Goal: Task Accomplishment & Management: Manage account settings

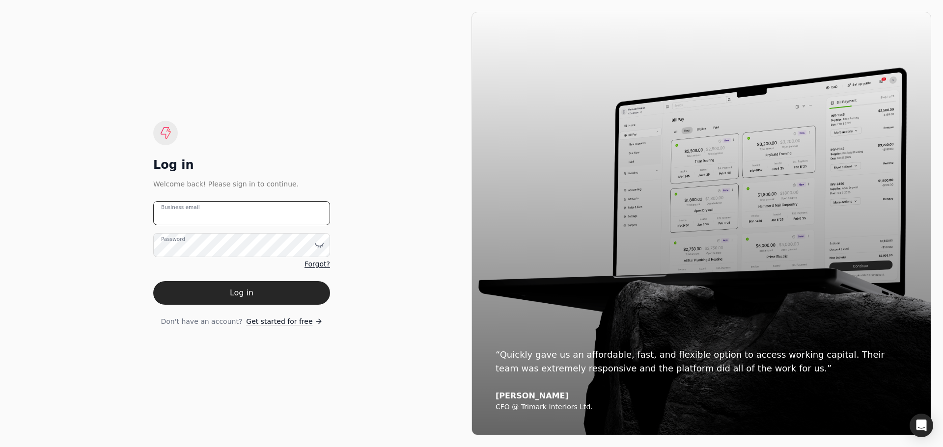
click at [261, 218] on email "Business email" at bounding box center [241, 213] width 177 height 24
type email "[EMAIL_ADDRESS][DOMAIN_NAME]"
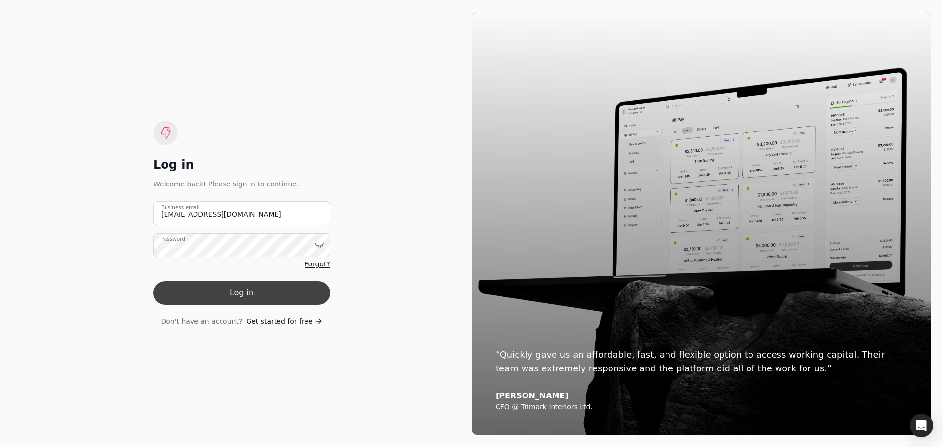
click at [259, 291] on button "Log in" at bounding box center [241, 293] width 177 height 24
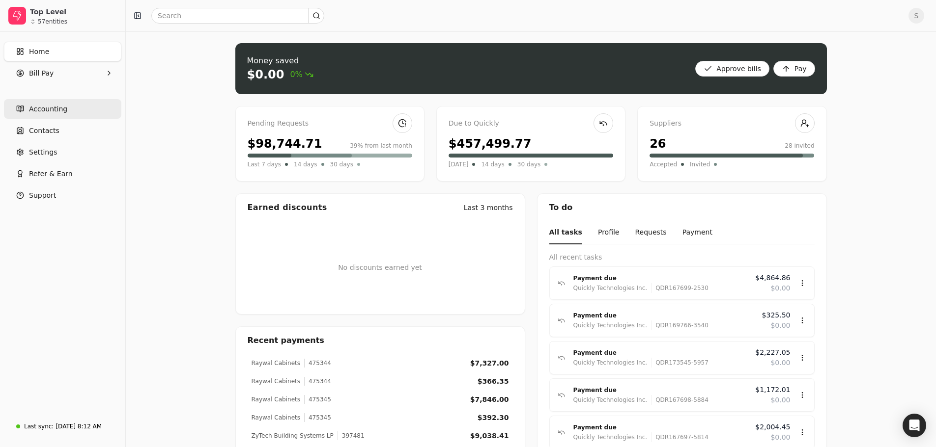
click at [41, 105] on span "Accounting" at bounding box center [48, 109] width 38 height 10
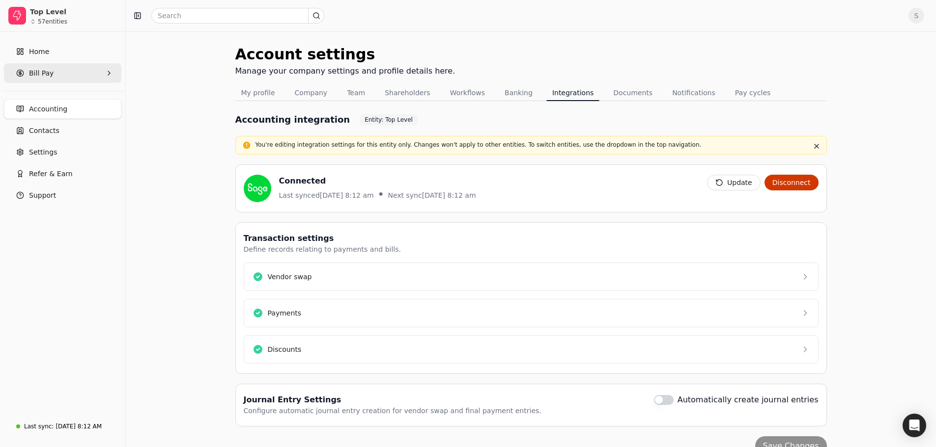
click at [39, 76] on span "Bill Pay" at bounding box center [41, 73] width 25 height 10
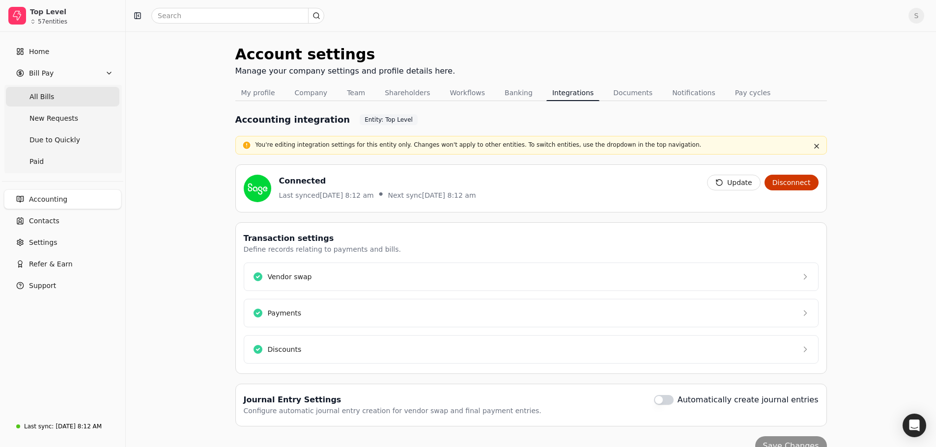
click at [44, 95] on span "All Bills" at bounding box center [41, 97] width 25 height 10
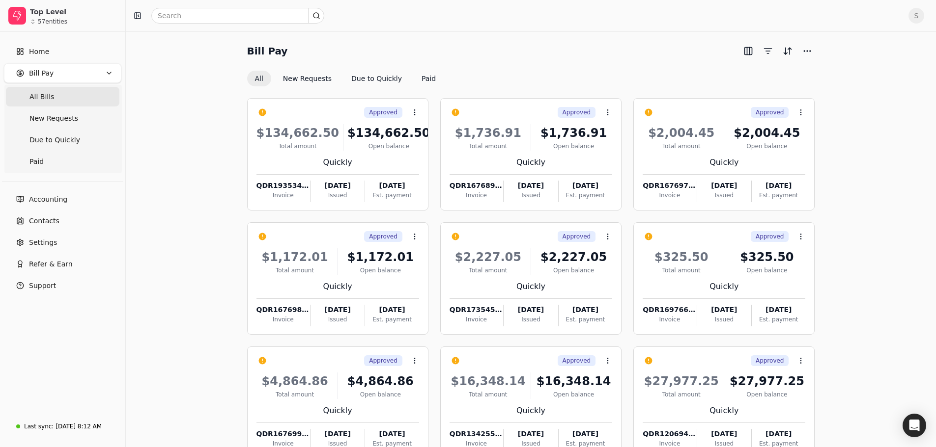
click at [800, 58] on div at bounding box center [777, 51] width 75 height 16
click at [803, 52] on button "More" at bounding box center [807, 51] width 16 height 16
click at [745, 54] on button "button" at bounding box center [748, 51] width 16 height 16
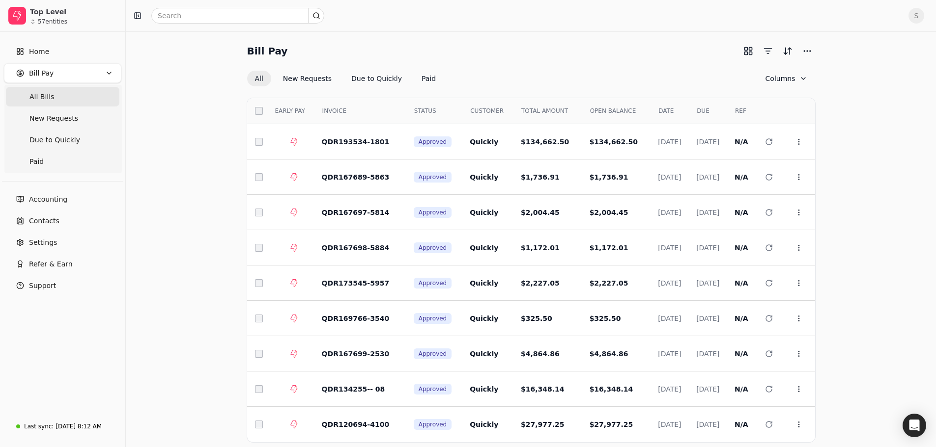
click at [890, 176] on div "Bill Pay All New Requests Due to Quickly Paid Columns Select EARLY PAY INVOICE …" at bounding box center [531, 264] width 786 height 442
click at [190, 23] on input "text" at bounding box center [237, 16] width 173 height 16
type input "i"
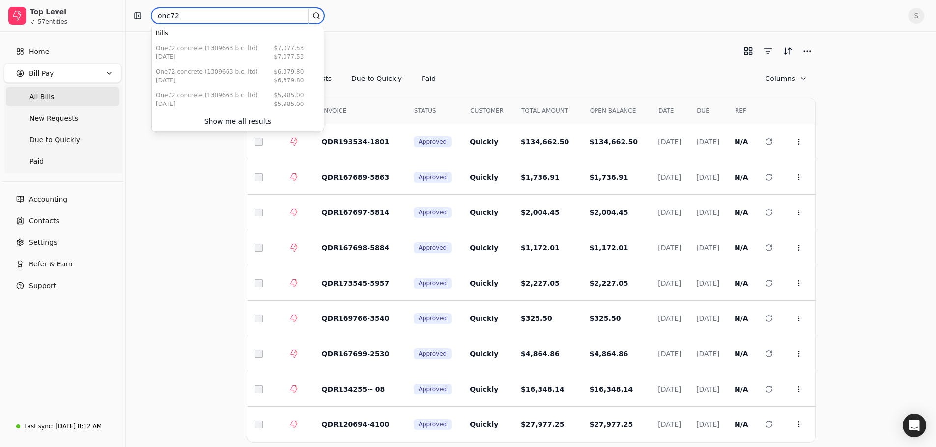
type input "one72"
click at [227, 116] on div "Show me all results" at bounding box center [237, 121] width 67 height 10
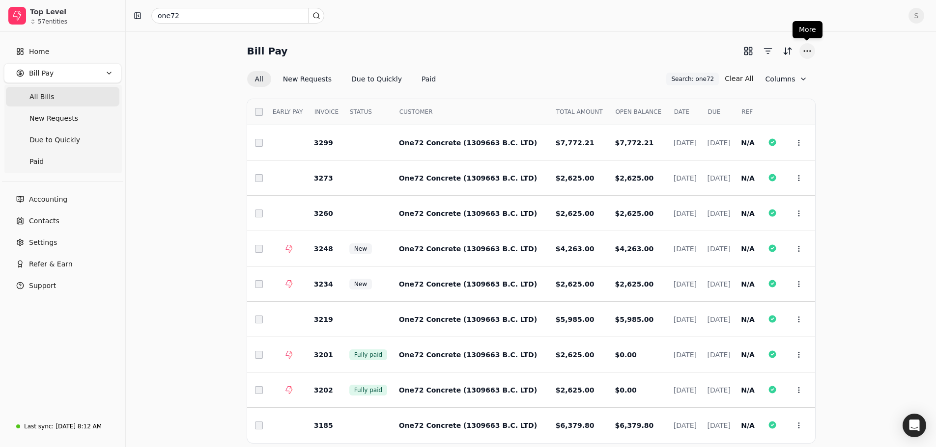
click at [805, 51] on button "More" at bounding box center [807, 51] width 16 height 16
click at [856, 173] on div "Bill Pay All New Requests Due to Quickly Paid Search: one72 Search: one72 Clear…" at bounding box center [531, 264] width 786 height 443
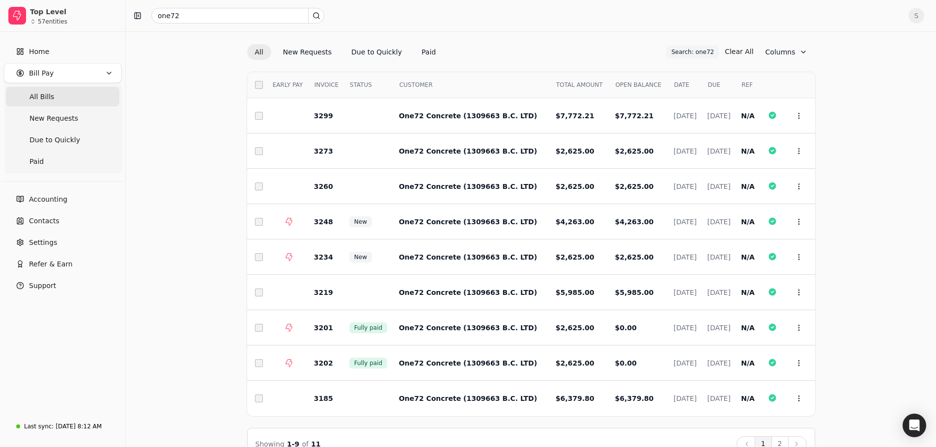
scroll to position [51, 0]
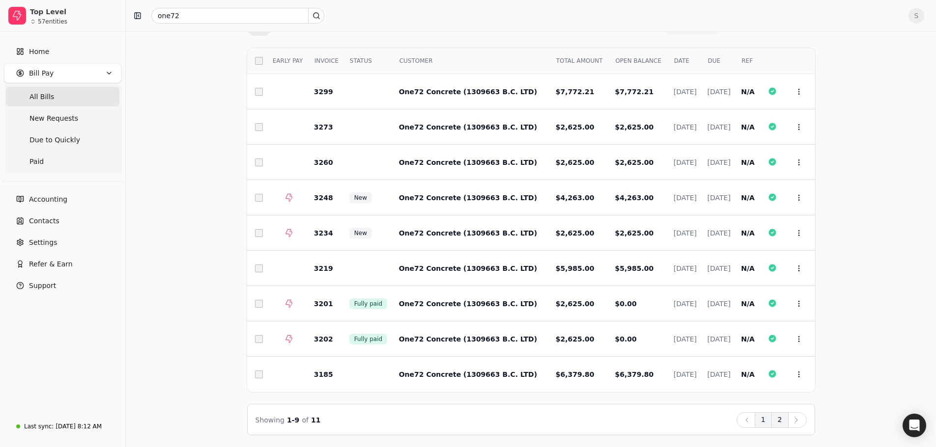
click at [780, 421] on button "2" at bounding box center [779, 421] width 17 height 16
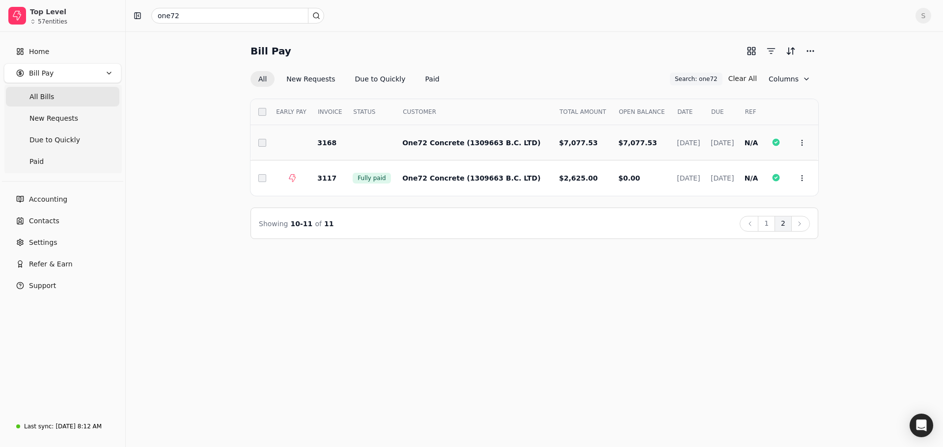
click at [559, 146] on span "$7,077.53" at bounding box center [578, 143] width 39 height 8
click at [800, 141] on icon at bounding box center [802, 143] width 8 height 8
click at [813, 163] on span "Open" at bounding box center [817, 167] width 18 height 10
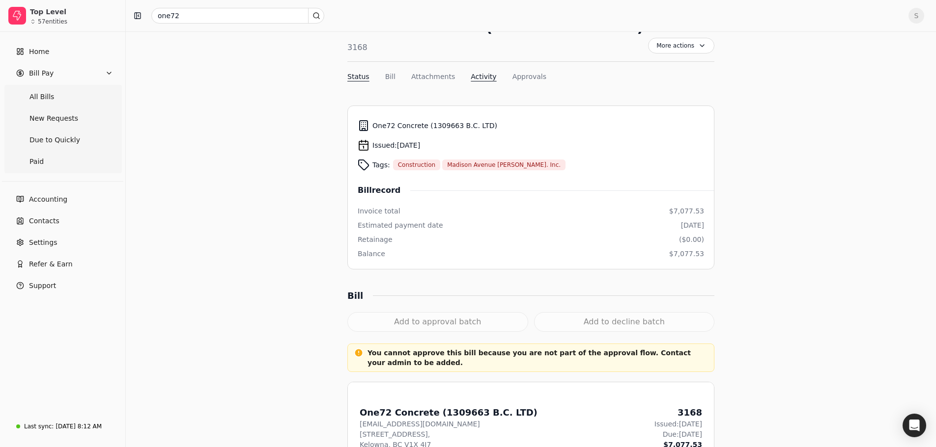
click at [470, 80] on button "Activity" at bounding box center [483, 77] width 26 height 10
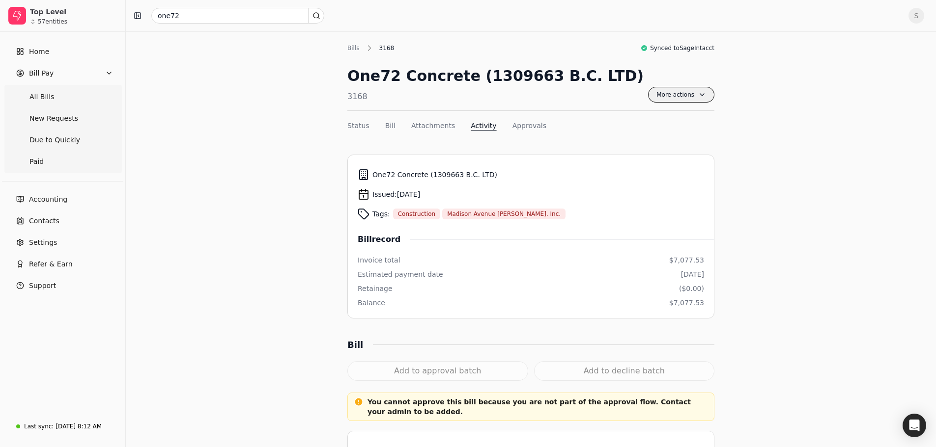
click at [672, 91] on span "More actions" at bounding box center [681, 95] width 66 height 16
click at [43, 20] on div "57 entities" at bounding box center [52, 22] width 29 height 6
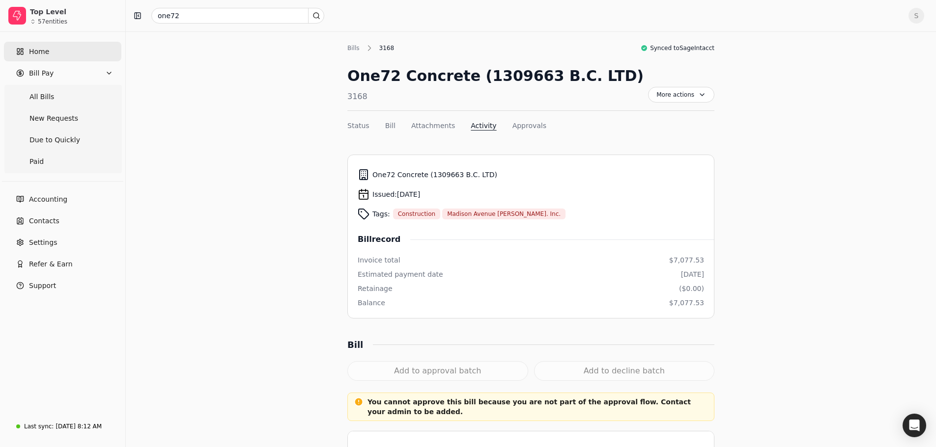
click at [50, 54] on link "Home" at bounding box center [62, 52] width 117 height 20
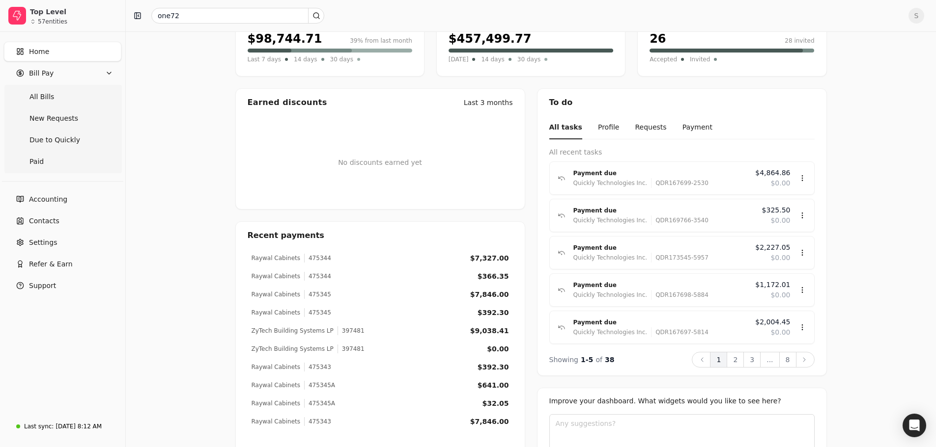
scroll to position [12, 0]
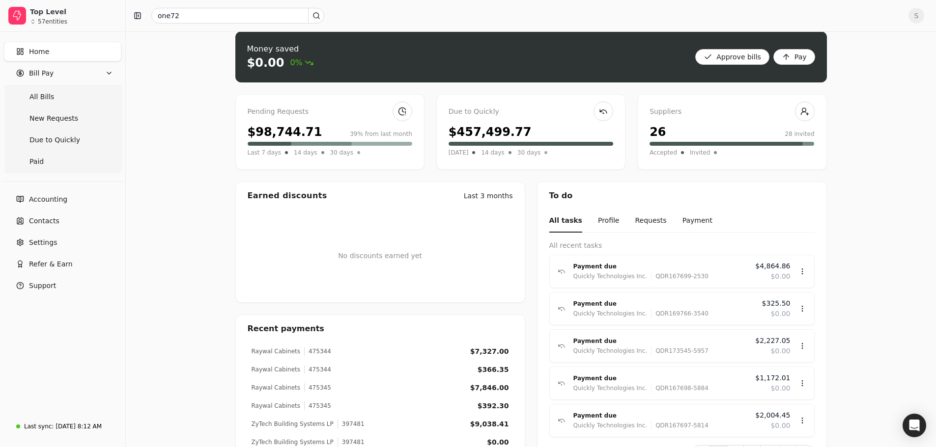
click at [264, 136] on div "$98,744.71" at bounding box center [285, 132] width 75 height 18
click at [272, 113] on div "Pending Requests" at bounding box center [330, 112] width 165 height 11
click at [411, 109] on link at bounding box center [402, 112] width 20 height 20
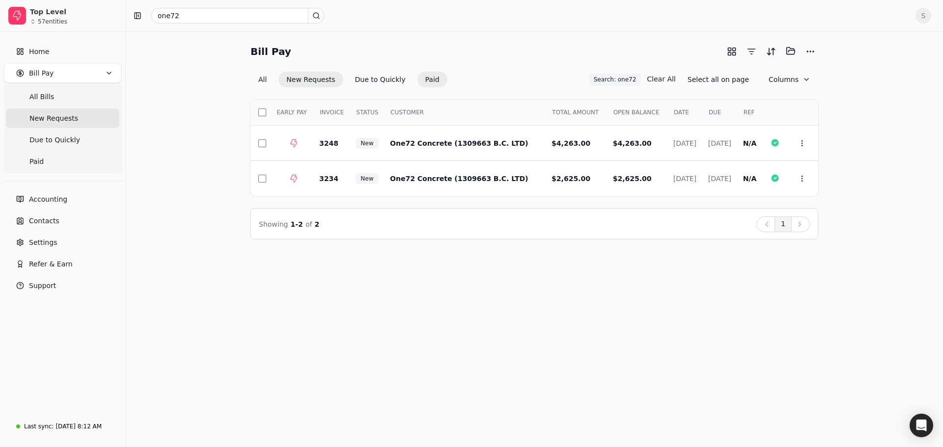
click at [423, 81] on button "Paid" at bounding box center [432, 80] width 30 height 16
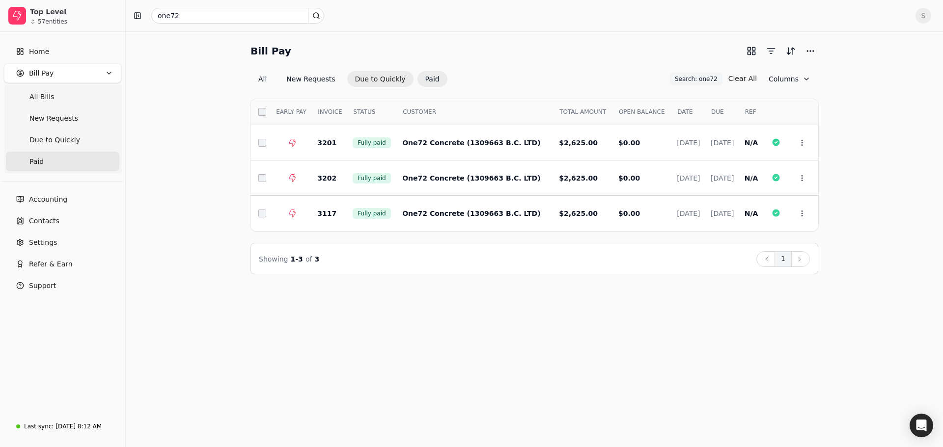
click at [381, 80] on button "Due to Quickly" at bounding box center [380, 79] width 66 height 16
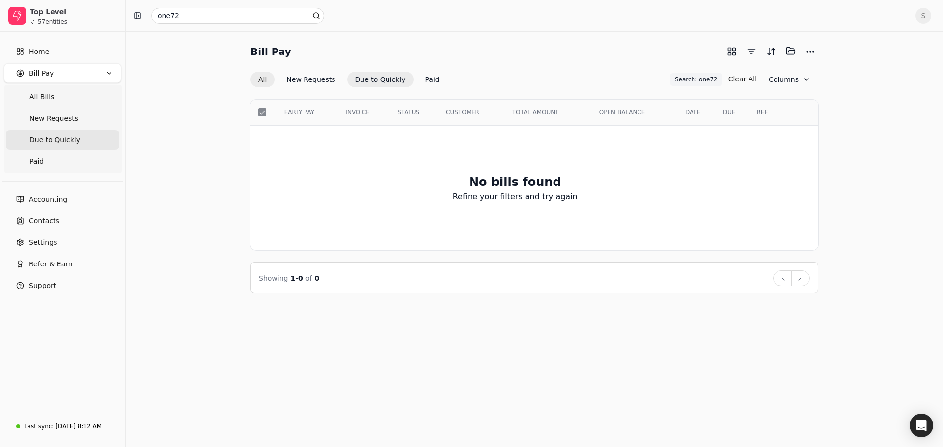
click at [265, 84] on button "All" at bounding box center [262, 80] width 24 height 16
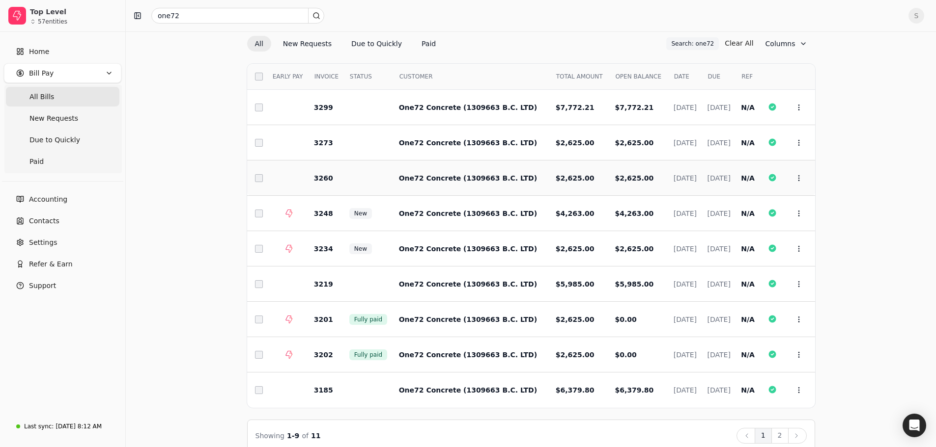
scroll to position [51, 0]
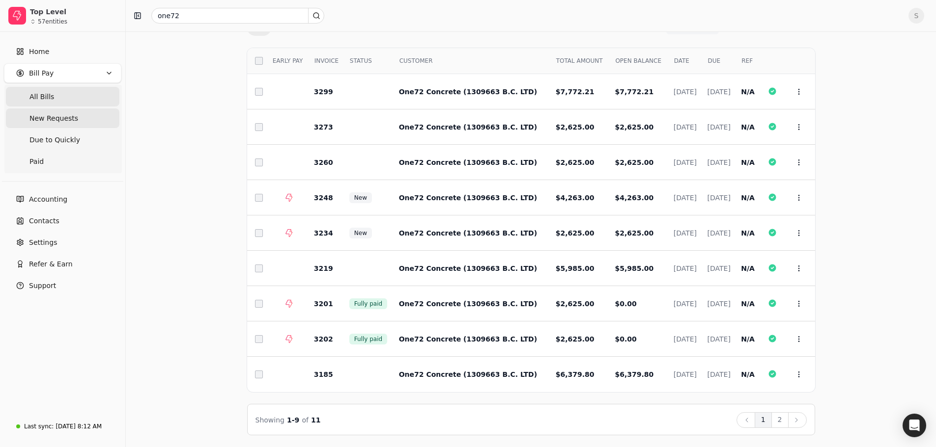
click at [69, 118] on span "New Requests" at bounding box center [53, 118] width 49 height 10
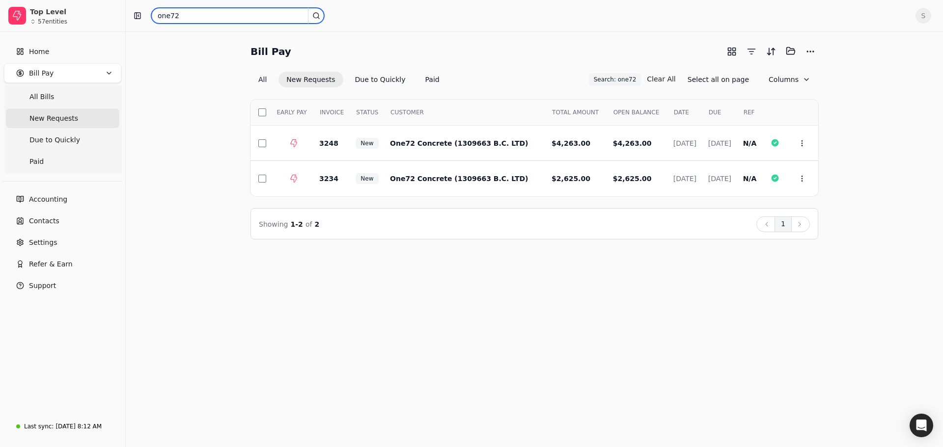
click at [205, 18] on input "one72" at bounding box center [237, 16] width 173 height 16
click at [68, 95] on Bills "All Bills" at bounding box center [62, 97] width 113 height 20
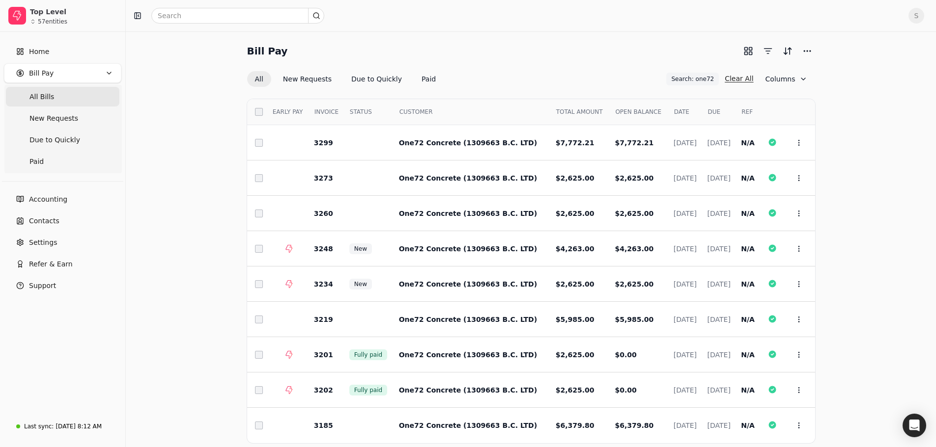
click at [738, 78] on button "Clear All" at bounding box center [738, 79] width 28 height 16
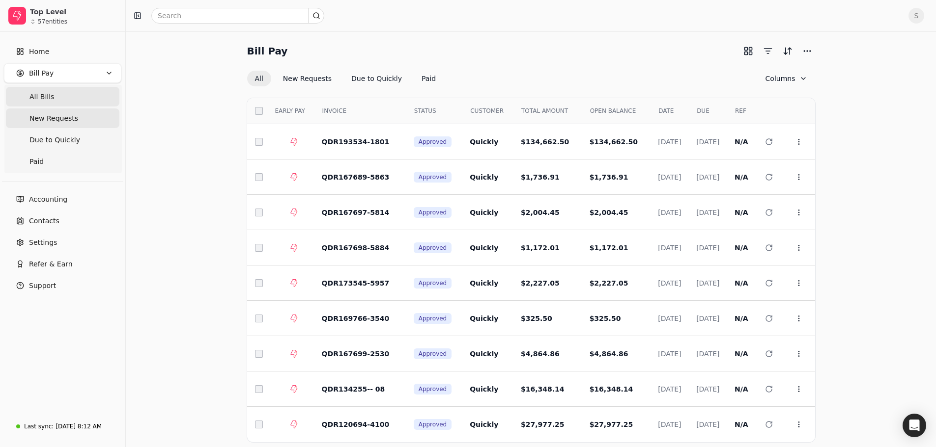
click at [75, 112] on Requests "New Requests" at bounding box center [62, 119] width 113 height 20
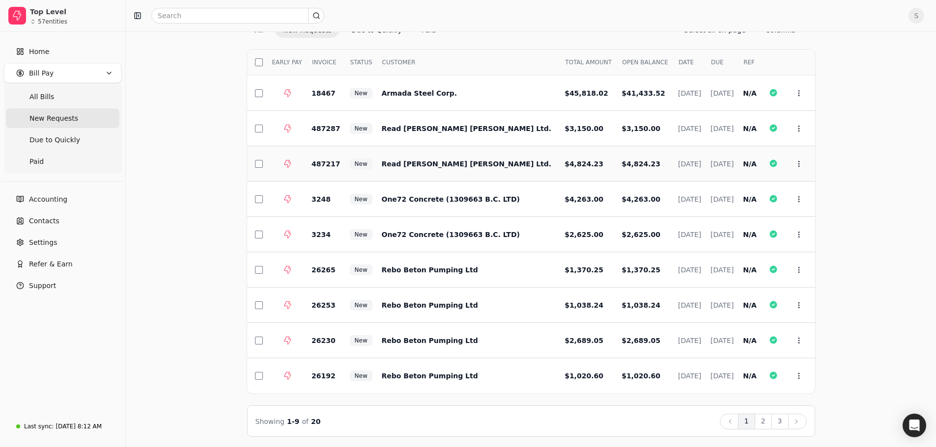
scroll to position [50, 0]
click at [768, 425] on button "2" at bounding box center [762, 421] width 17 height 16
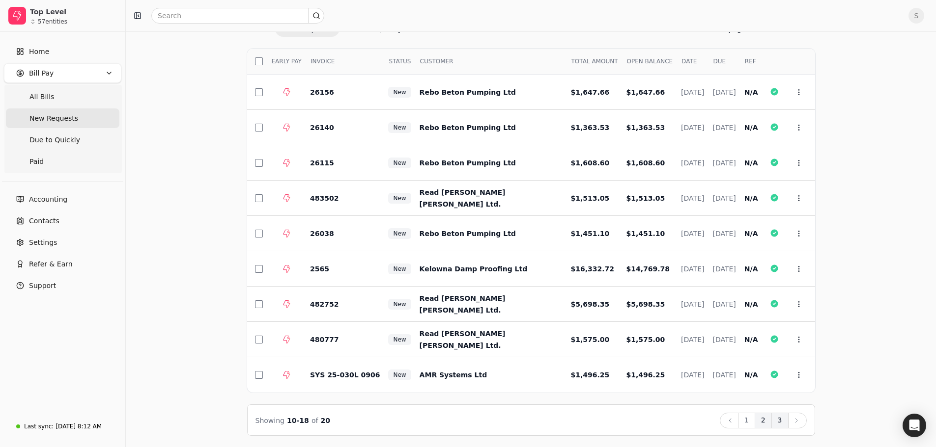
click at [776, 415] on button "3" at bounding box center [779, 421] width 17 height 16
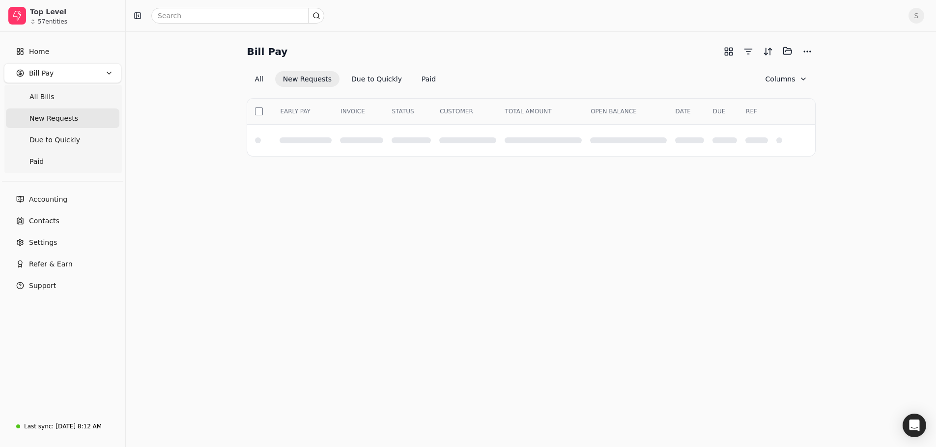
scroll to position [0, 0]
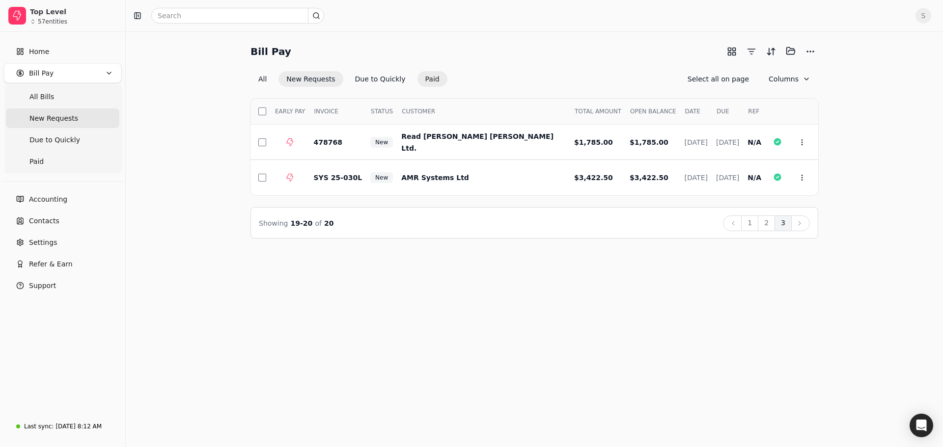
click at [426, 78] on button "Paid" at bounding box center [432, 79] width 30 height 16
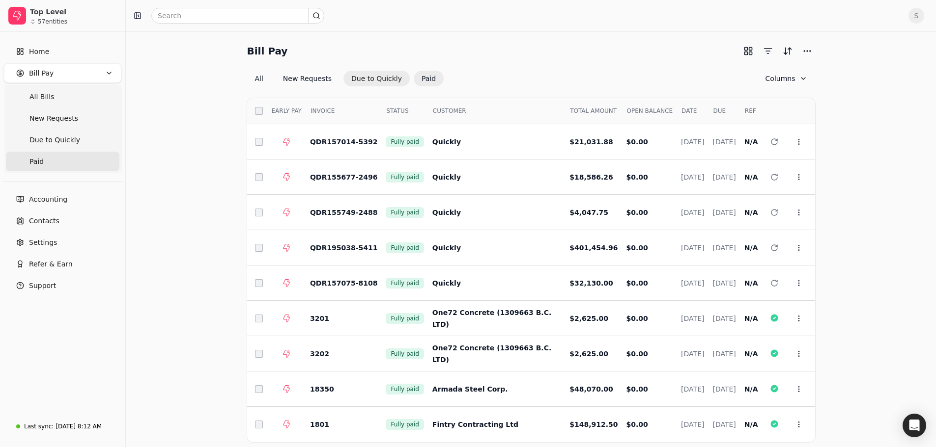
click at [365, 77] on button "Due to Quickly" at bounding box center [376, 79] width 66 height 16
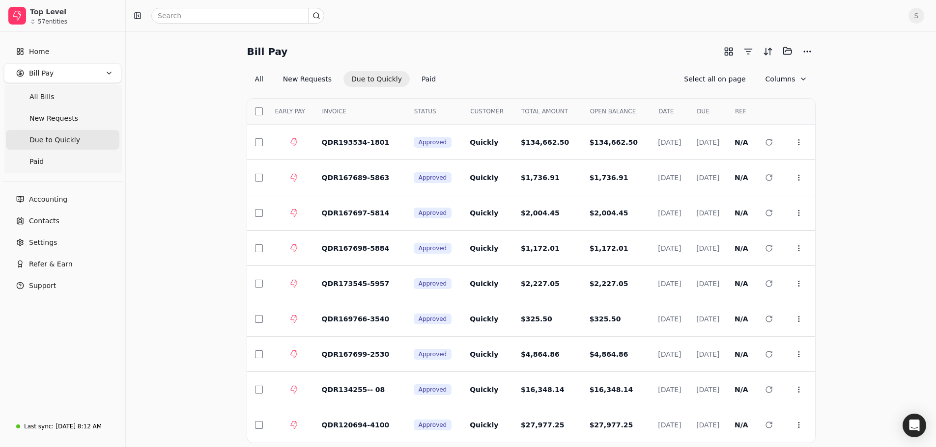
click at [373, 78] on button "Due to Quickly" at bounding box center [376, 79] width 66 height 16
click at [610, 146] on td "$134,662.50" at bounding box center [615, 142] width 69 height 35
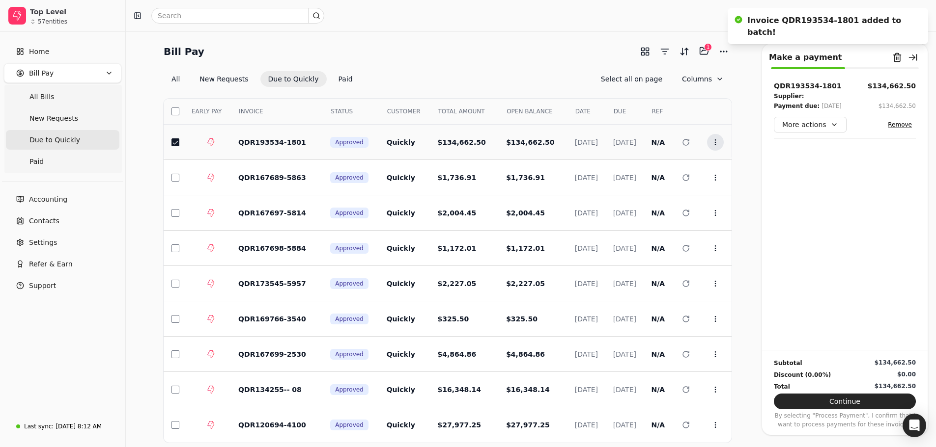
click at [716, 144] on icon at bounding box center [715, 142] width 8 height 8
click at [725, 165] on span "Open" at bounding box center [730, 166] width 18 height 10
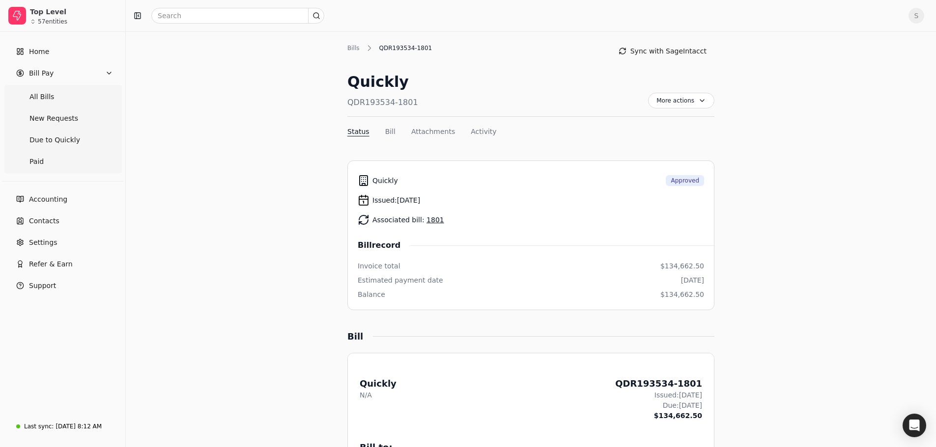
click at [427, 221] on link "1801" at bounding box center [435, 220] width 18 height 8
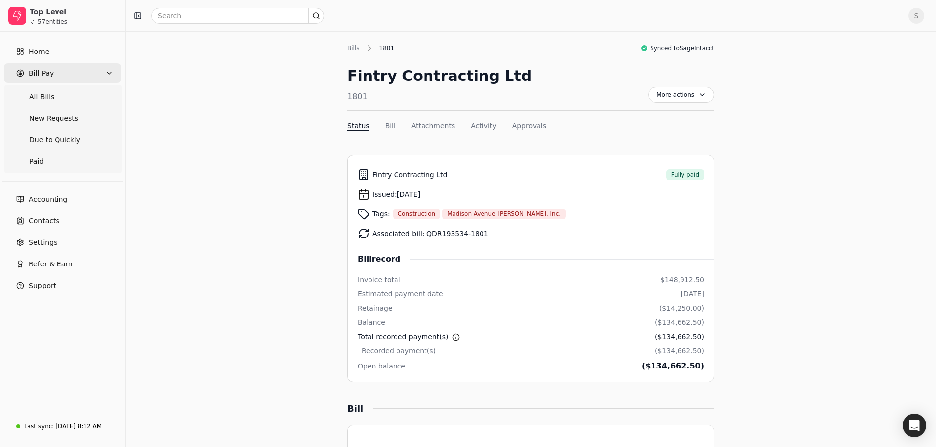
click at [38, 75] on span "Bill Pay" at bounding box center [41, 73] width 25 height 10
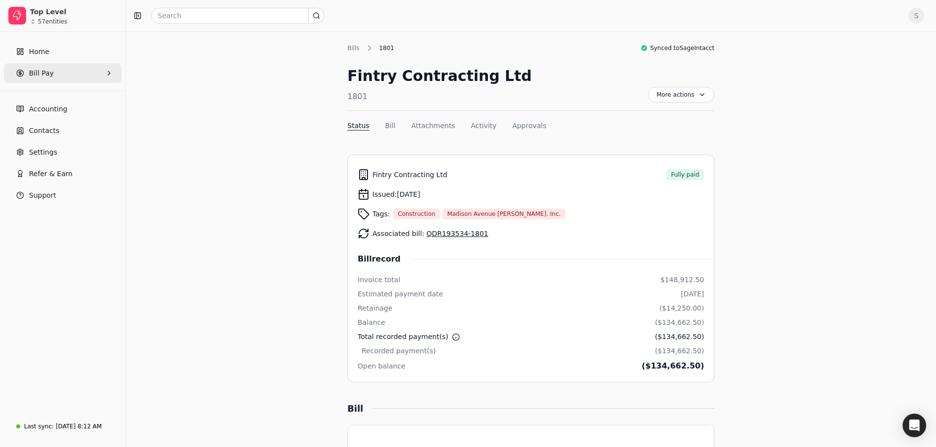
click at [38, 75] on span "Bill Pay" at bounding box center [41, 73] width 25 height 10
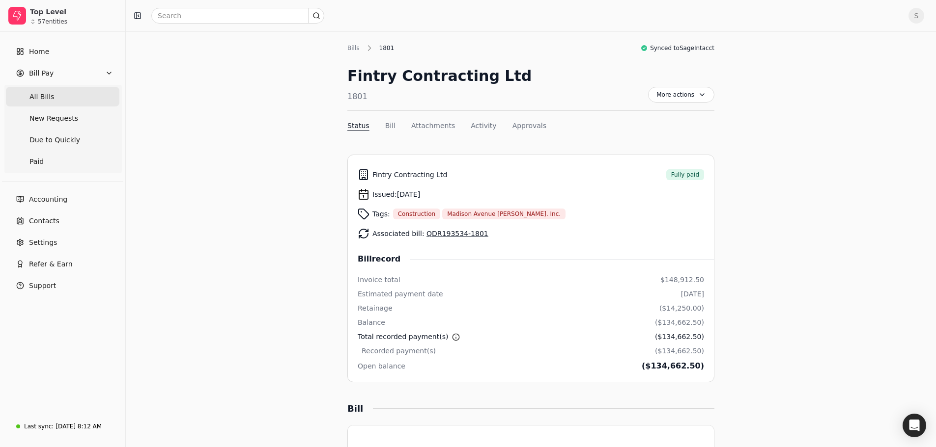
click at [53, 99] on Bills "All Bills" at bounding box center [62, 97] width 113 height 20
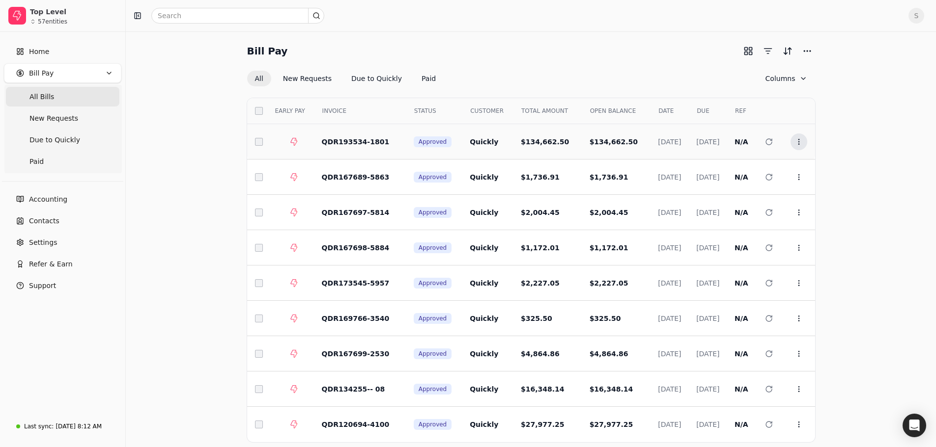
click at [800, 138] on icon at bounding box center [799, 142] width 8 height 8
click at [799, 168] on td "Context Menu Button" at bounding box center [798, 177] width 32 height 35
click at [798, 172] on button "Context Menu Button" at bounding box center [798, 177] width 17 height 17
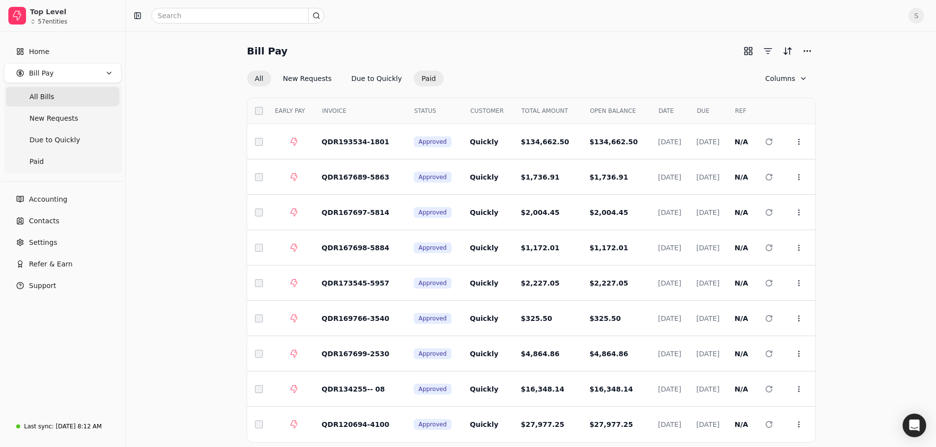
click at [417, 79] on button "Paid" at bounding box center [429, 79] width 30 height 16
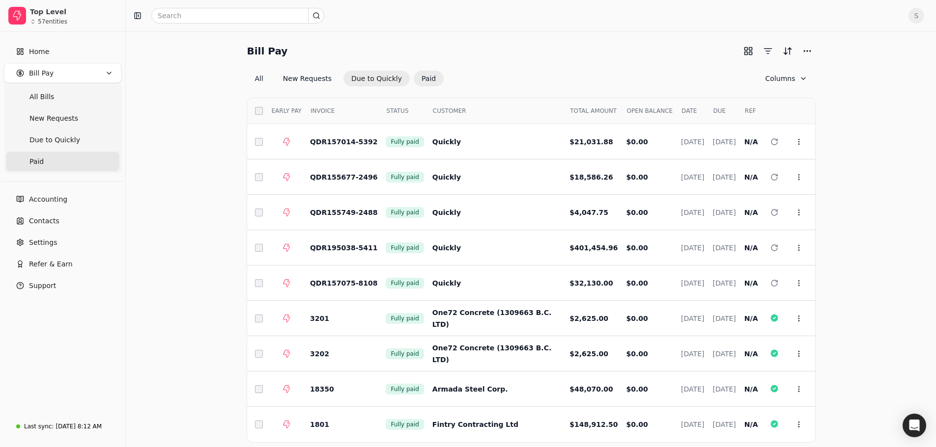
click at [371, 83] on button "Due to Quickly" at bounding box center [376, 79] width 66 height 16
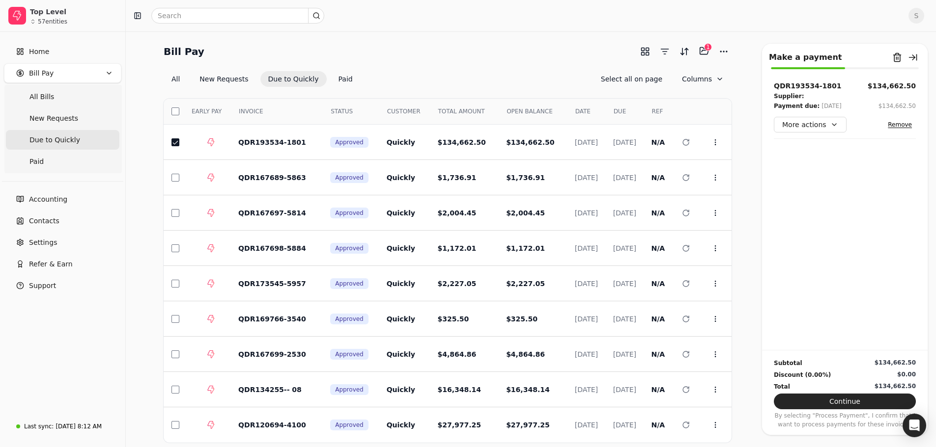
click at [902, 126] on button "Remove" at bounding box center [899, 125] width 32 height 12
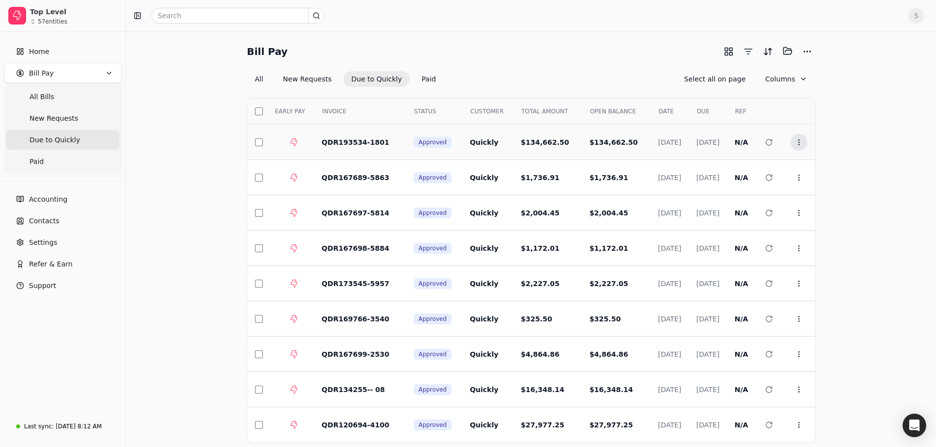
click at [800, 143] on icon at bounding box center [799, 142] width 8 height 8
click at [845, 134] on div "Bill Pay Selected items: 0 All New Requests Due to Quickly Paid Select all on p…" at bounding box center [531, 264] width 786 height 443
click at [796, 175] on icon at bounding box center [799, 178] width 8 height 8
click at [859, 157] on div "Bill Pay Selected items: 0 All New Requests Due to Quickly Paid Select all on p…" at bounding box center [531, 264] width 786 height 443
click at [749, 50] on button "button" at bounding box center [748, 52] width 16 height 16
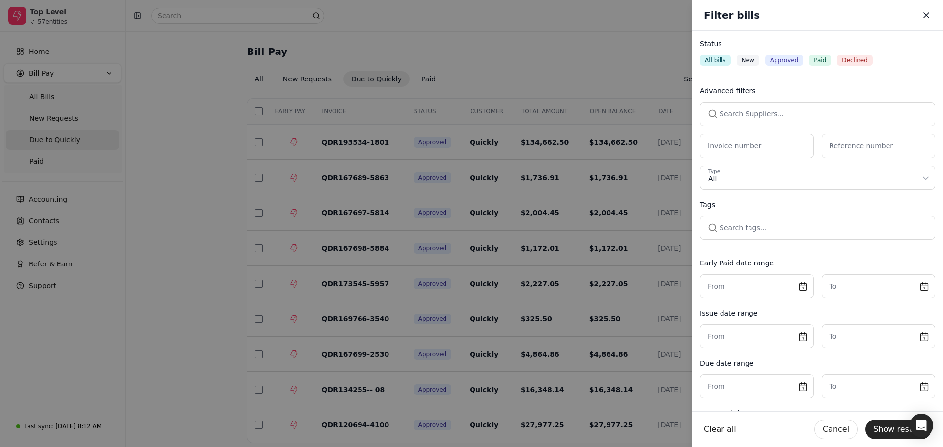
click at [923, 11] on icon "button" at bounding box center [926, 15] width 10 height 10
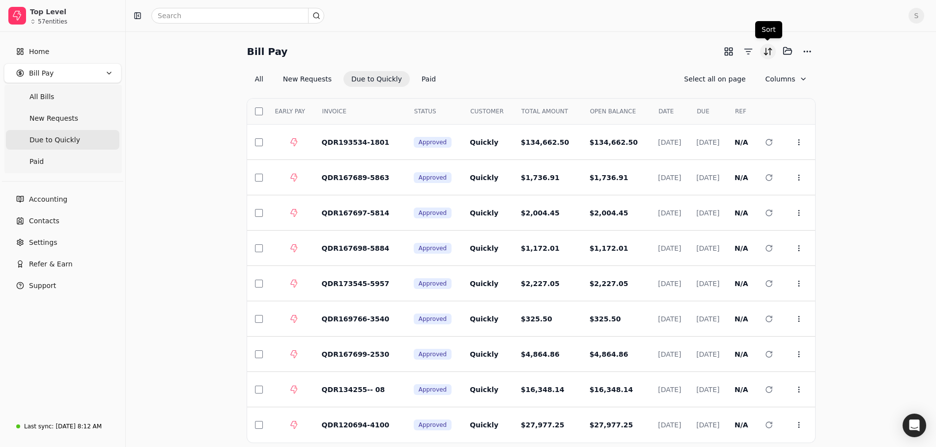
click at [765, 53] on button "Sort" at bounding box center [768, 52] width 16 height 16
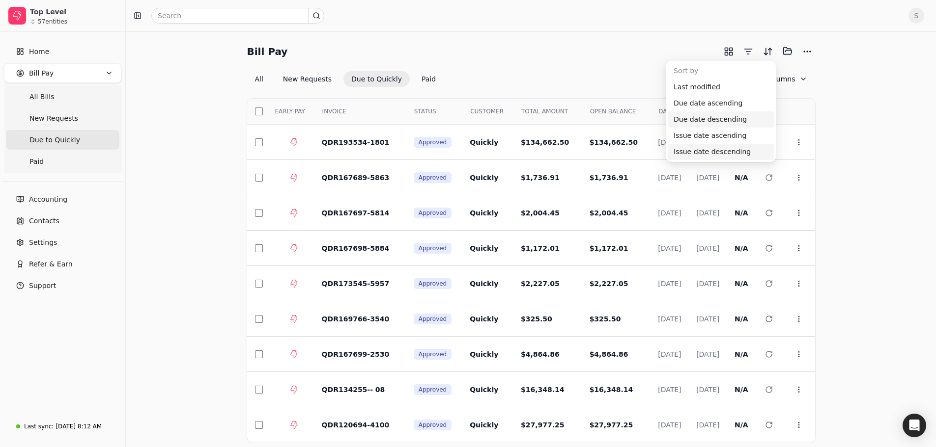
click at [694, 155] on div "Issue date descending" at bounding box center [720, 152] width 106 height 16
